Goal: Information Seeking & Learning: Understand process/instructions

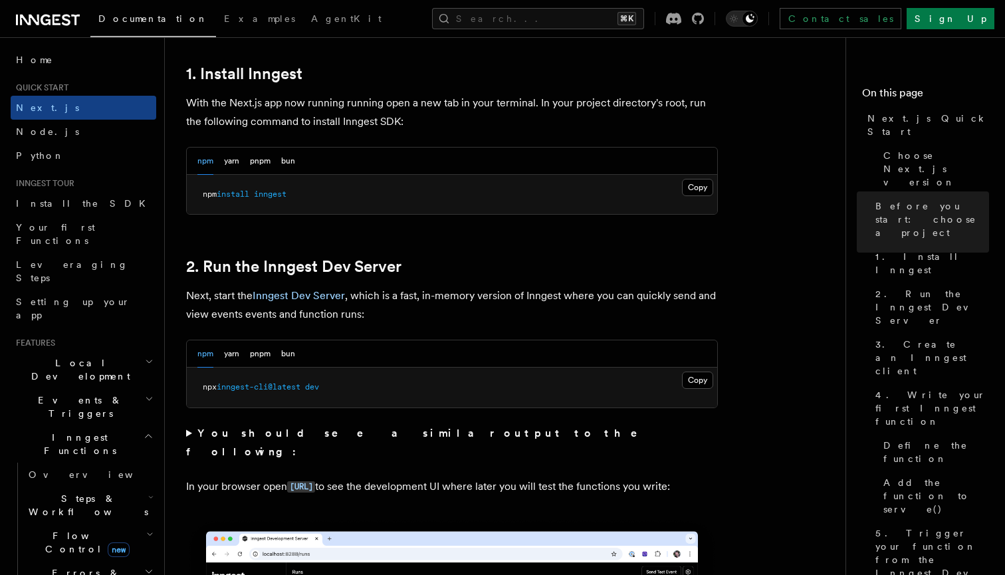
scroll to position [730, 0]
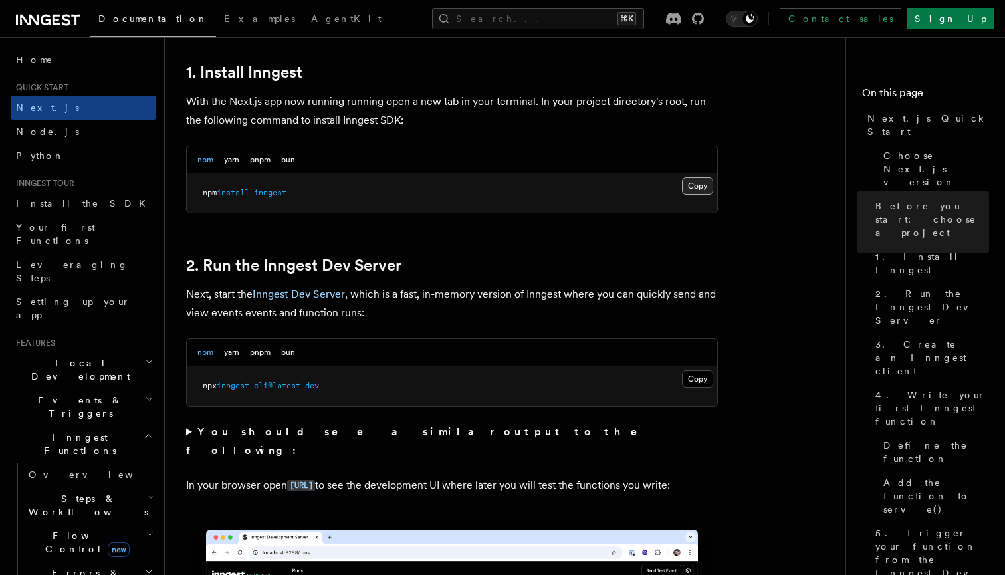
click at [697, 183] on button "Copy Copied" at bounding box center [697, 185] width 31 height 17
click at [693, 373] on button "Copy Copied" at bounding box center [697, 378] width 31 height 17
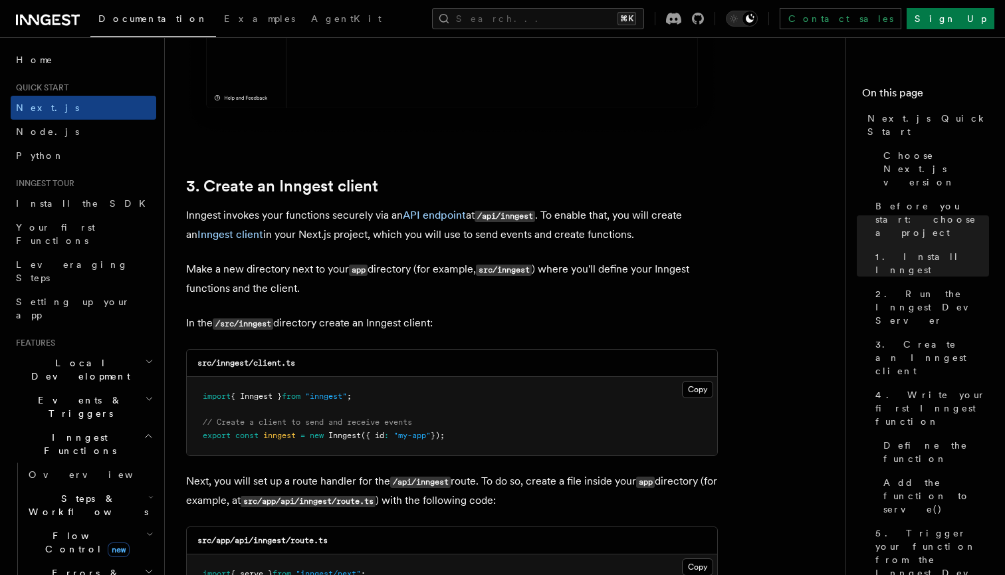
scroll to position [1450, 0]
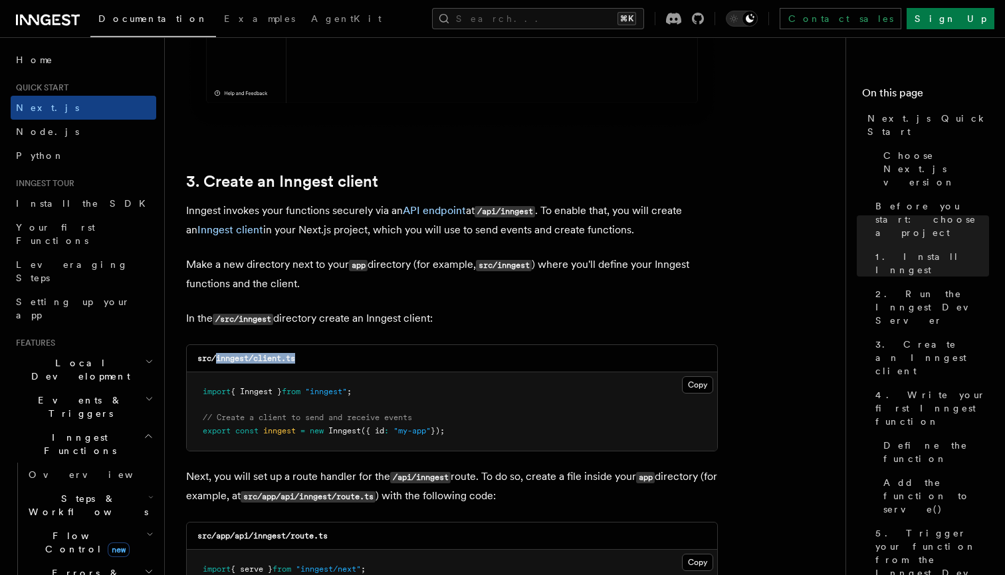
drag, startPoint x: 216, startPoint y: 359, endPoint x: 369, endPoint y: 359, distance: 153.5
click at [370, 359] on div "src/inngest/client.ts" at bounding box center [452, 358] width 530 height 27
copy code "inngest/client.ts"
click at [694, 383] on button "Copy Copied" at bounding box center [697, 384] width 31 height 17
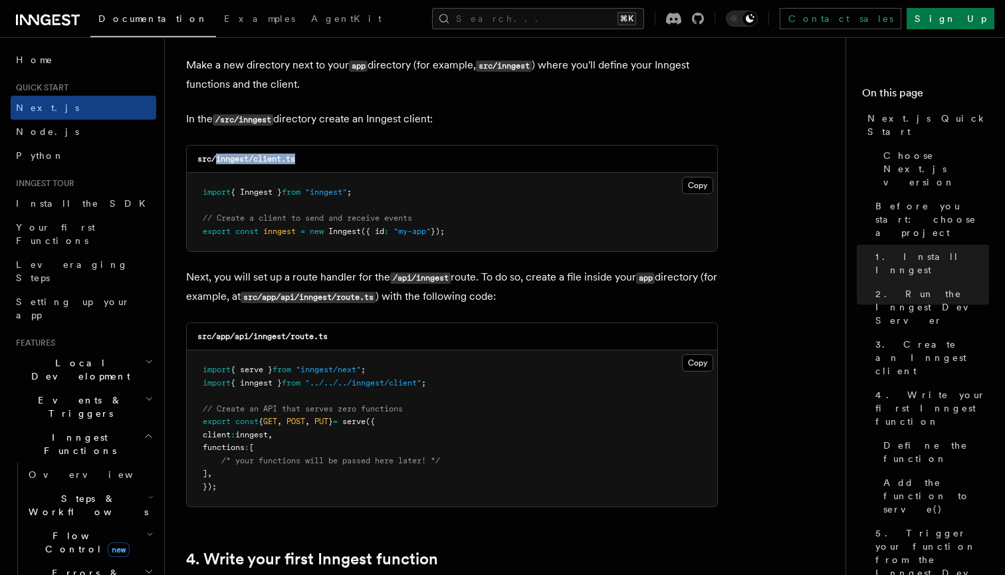
scroll to position [1673, 0]
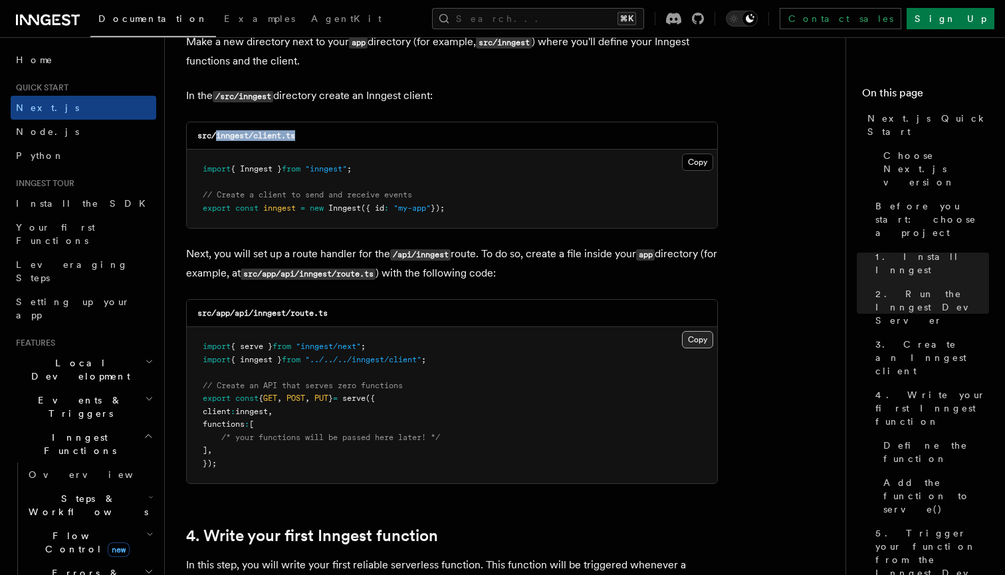
click at [693, 335] on button "Copy Copied" at bounding box center [697, 339] width 31 height 17
drag, startPoint x: 217, startPoint y: 312, endPoint x: 366, endPoint y: 312, distance: 148.8
click at [366, 312] on div "src/app/api/inngest/route.ts" at bounding box center [452, 313] width 530 height 27
copy code "app/api/inngest/route.ts"
click at [690, 334] on button "Copy Copied" at bounding box center [697, 339] width 31 height 17
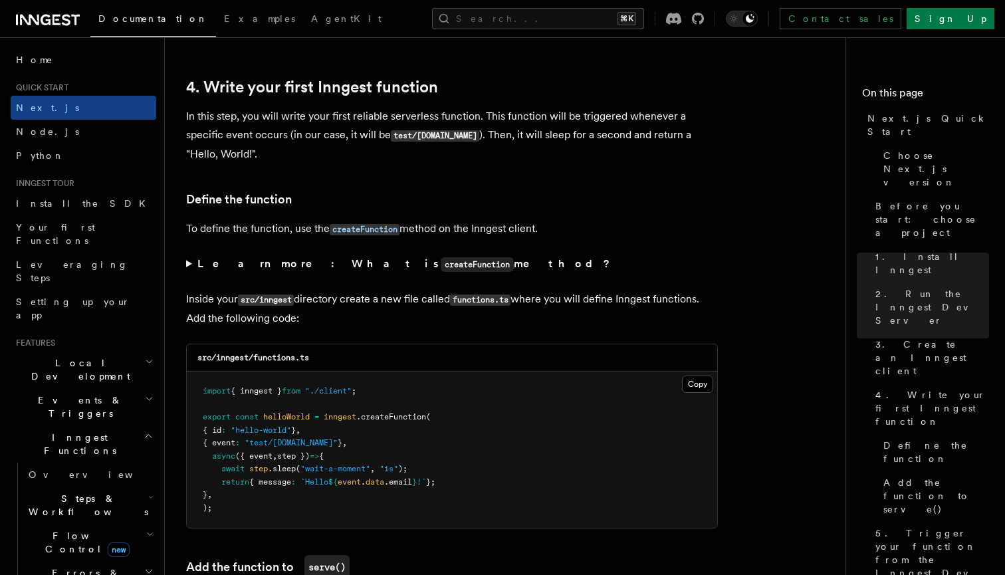
scroll to position [2137, 0]
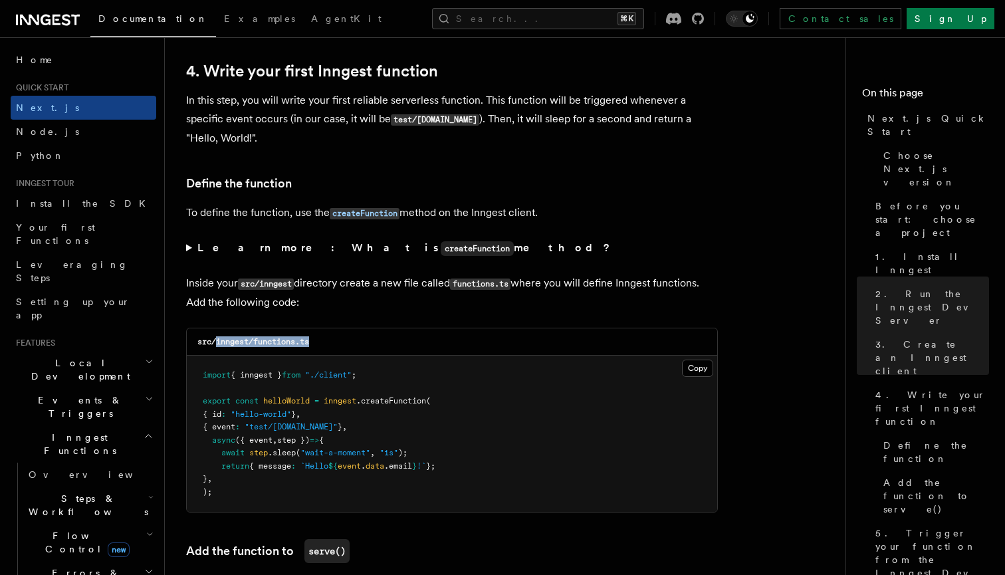
drag, startPoint x: 217, startPoint y: 338, endPoint x: 334, endPoint y: 338, distance: 116.9
click at [333, 338] on div "src/inngest/functions.ts" at bounding box center [452, 341] width 530 height 27
copy code "inngest/functions.ts"
click at [698, 359] on button "Copy Copied" at bounding box center [697, 367] width 31 height 17
